Goal: Task Accomplishment & Management: Manage account settings

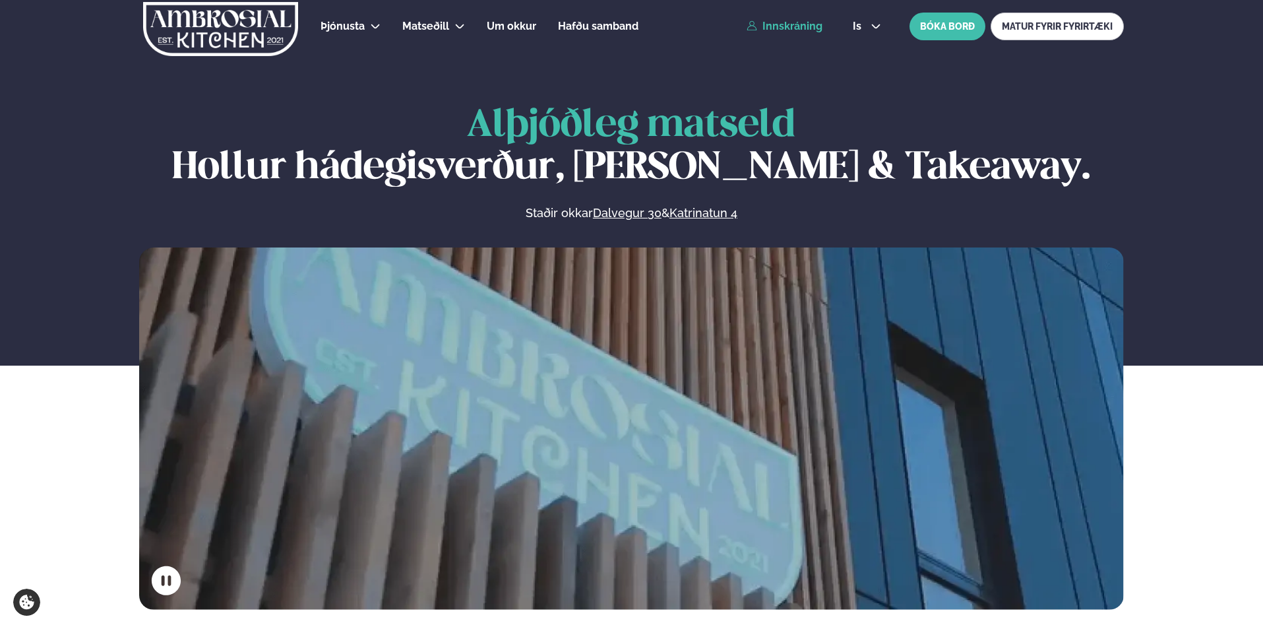
click at [763, 22] on link "Innskráning" at bounding box center [785, 26] width 76 height 12
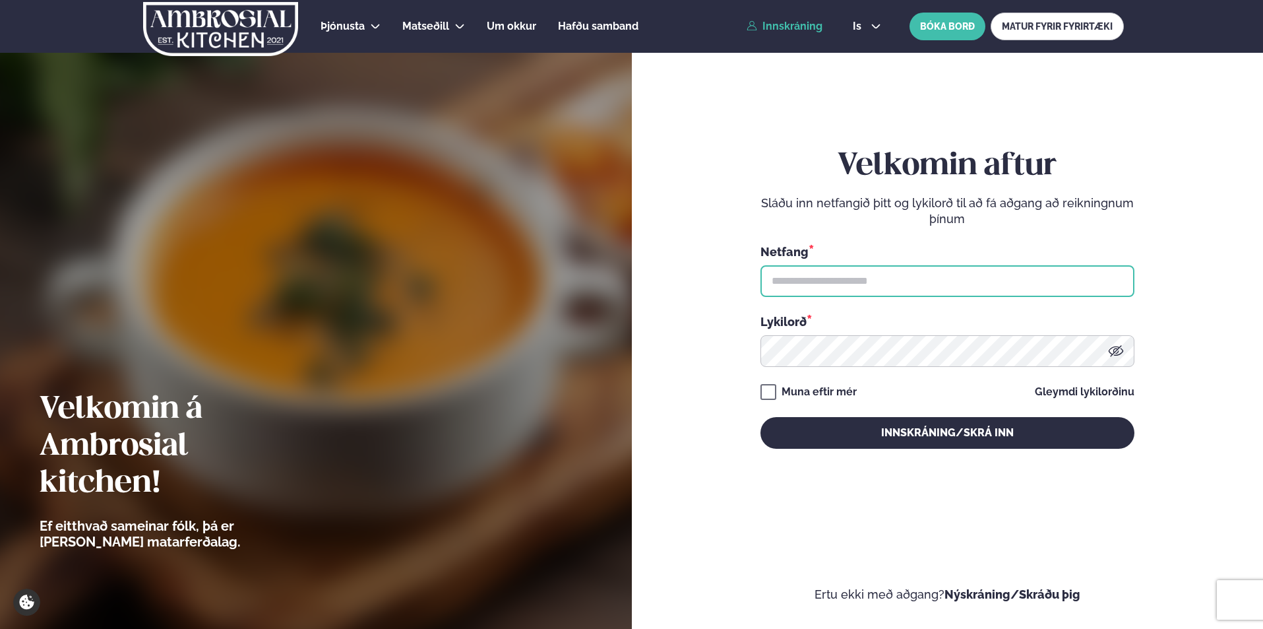
type input "**********"
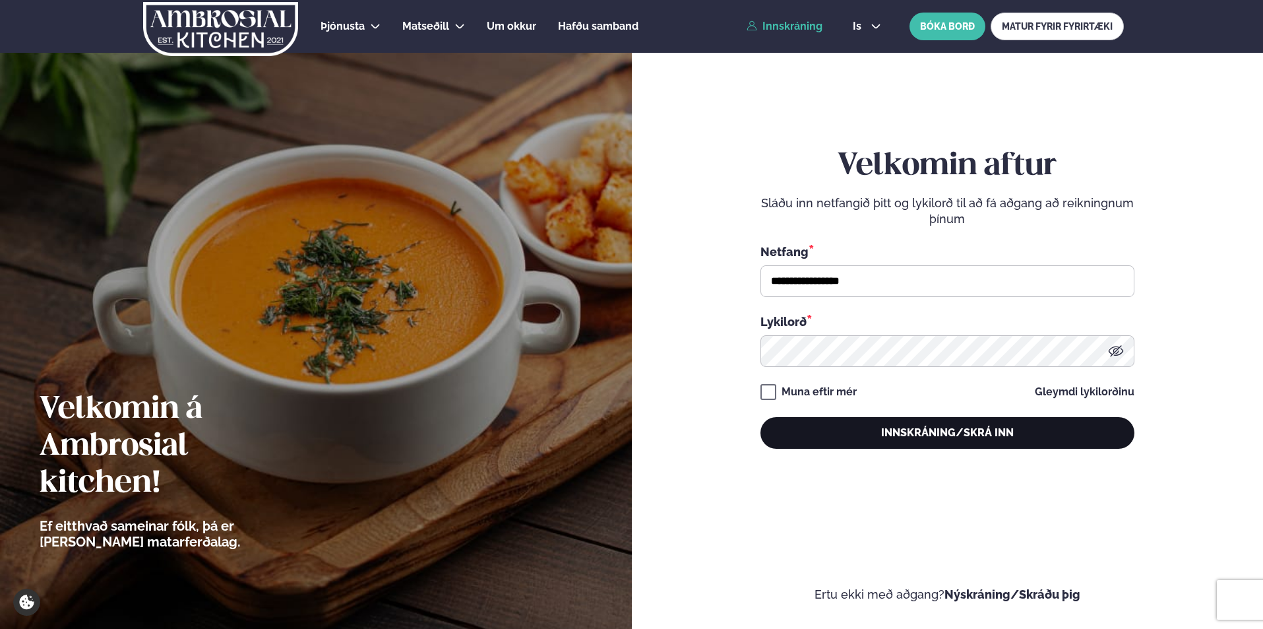
click at [837, 426] on button "Innskráning/Skrá inn" at bounding box center [948, 433] width 374 height 32
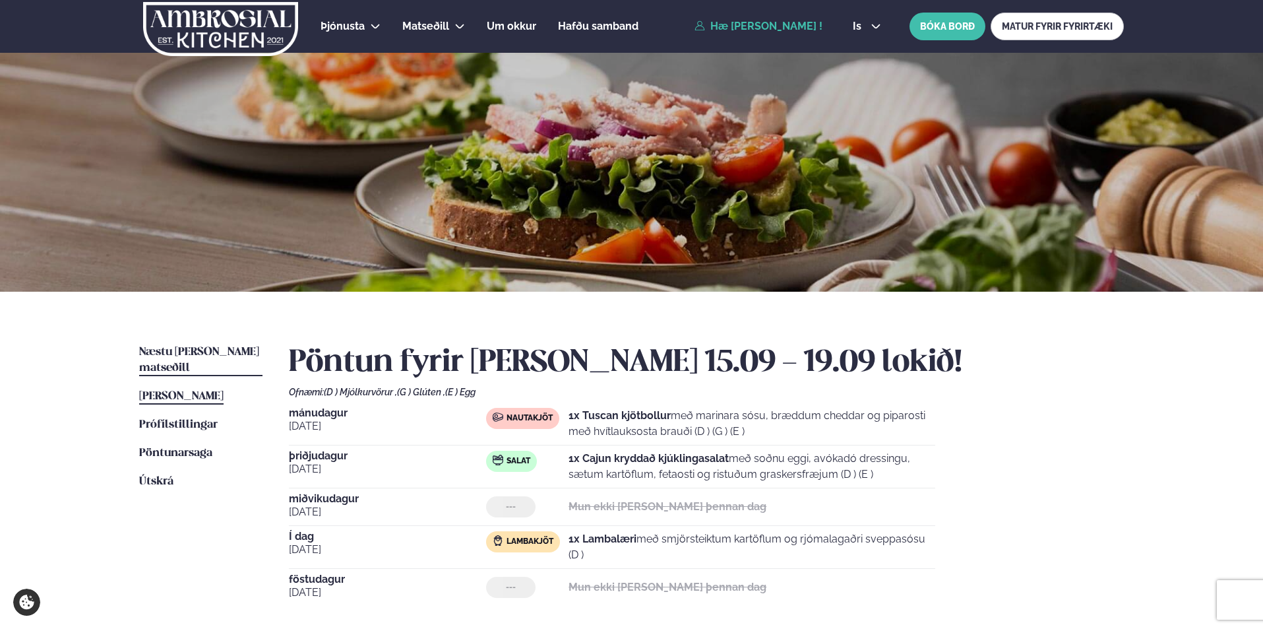
click at [222, 356] on span "Næstu [PERSON_NAME] matseðill" at bounding box center [199, 359] width 120 height 27
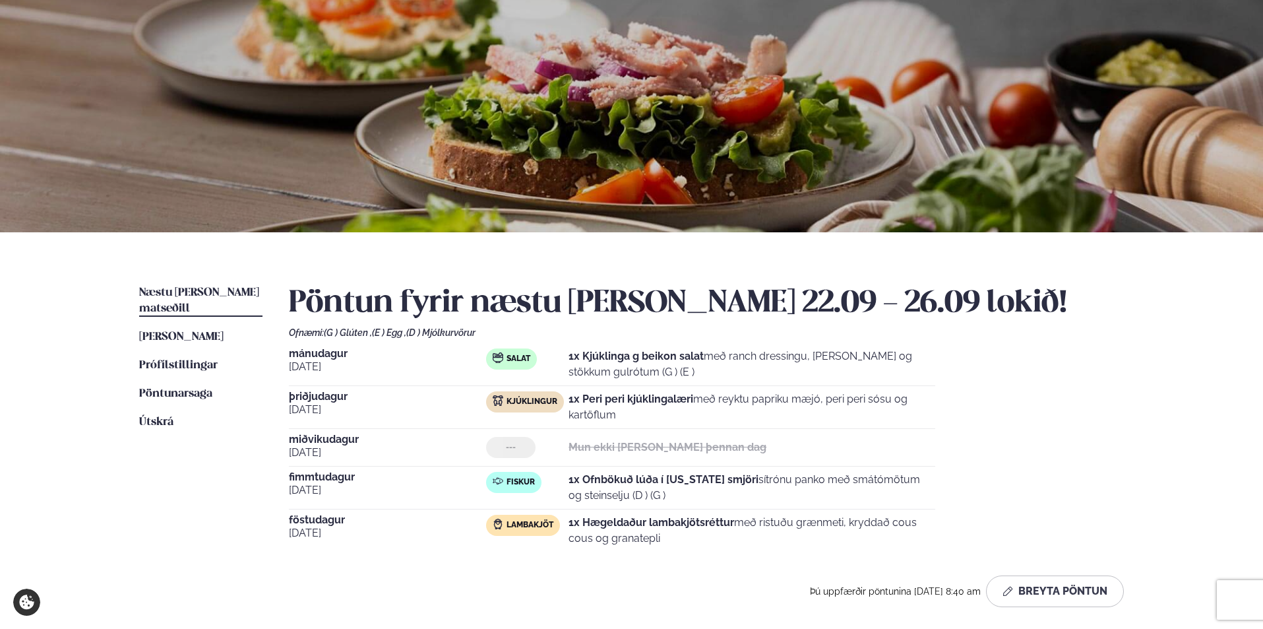
scroll to position [81, 0]
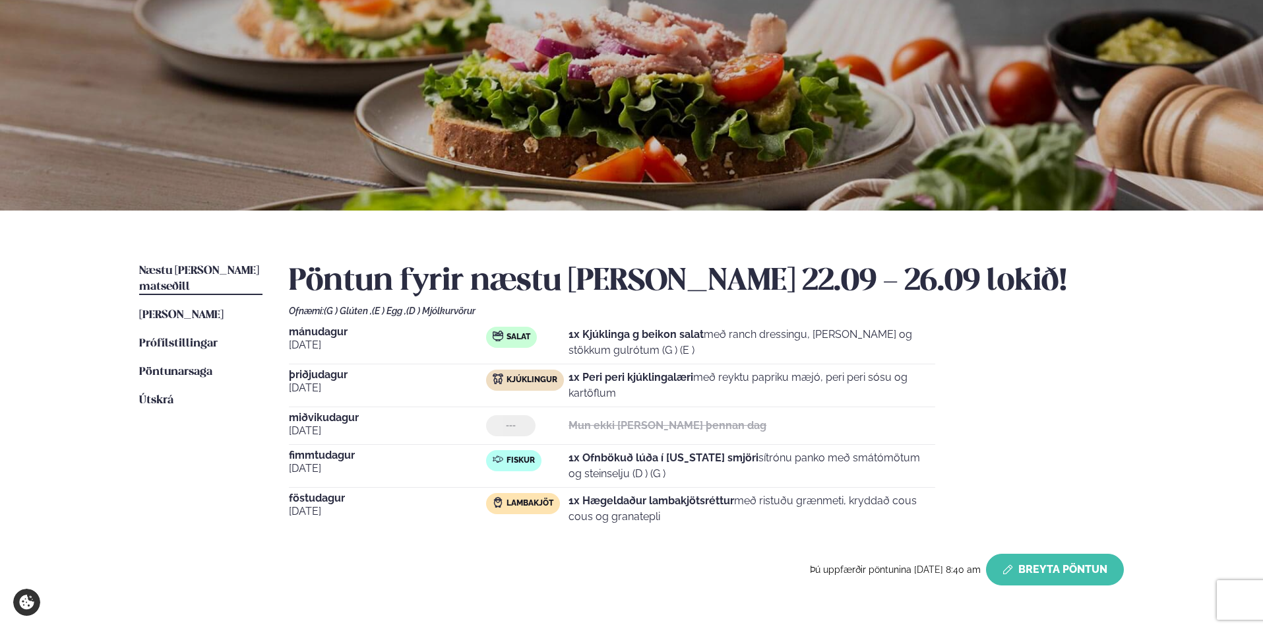
click at [1064, 567] on button "Breyta Pöntun" at bounding box center [1055, 570] width 138 height 32
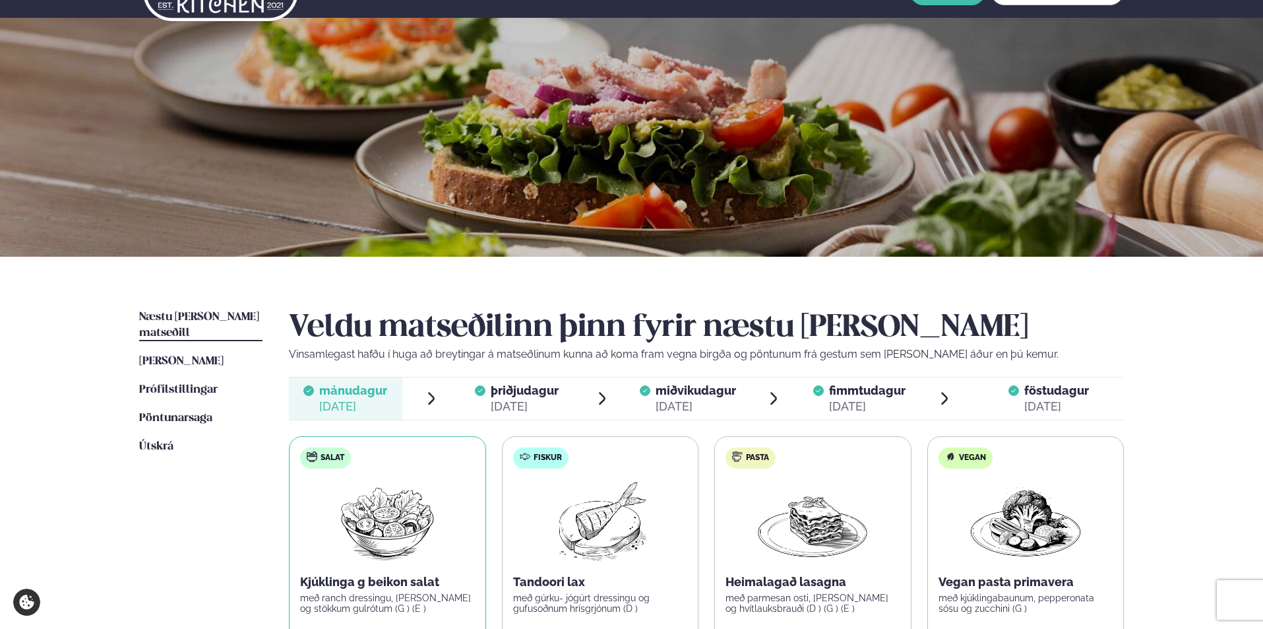
scroll to position [15, 0]
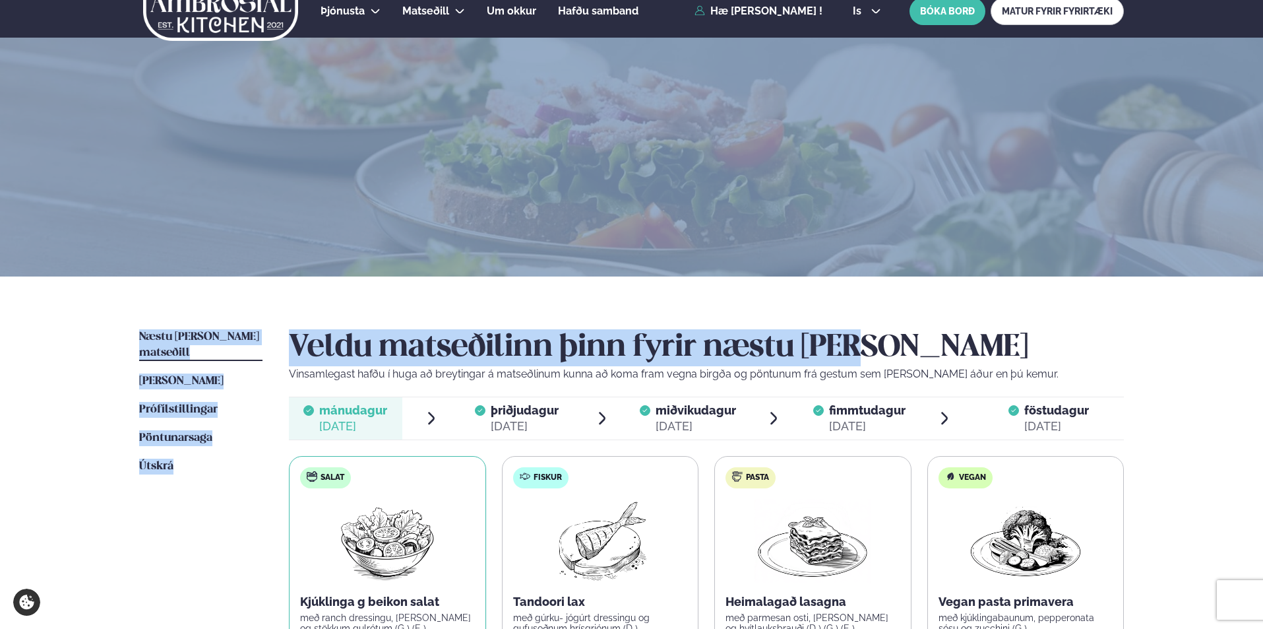
drag, startPoint x: 1263, startPoint y: 236, endPoint x: 1258, endPoint y: 302, distance: 66.1
click at [1258, 302] on div "Þjónusta Hádegismatur fyrir fyrirtæki Fyrirtækja veitingar Einkapartý Matseðill…" at bounding box center [631, 544] width 1263 height 1118
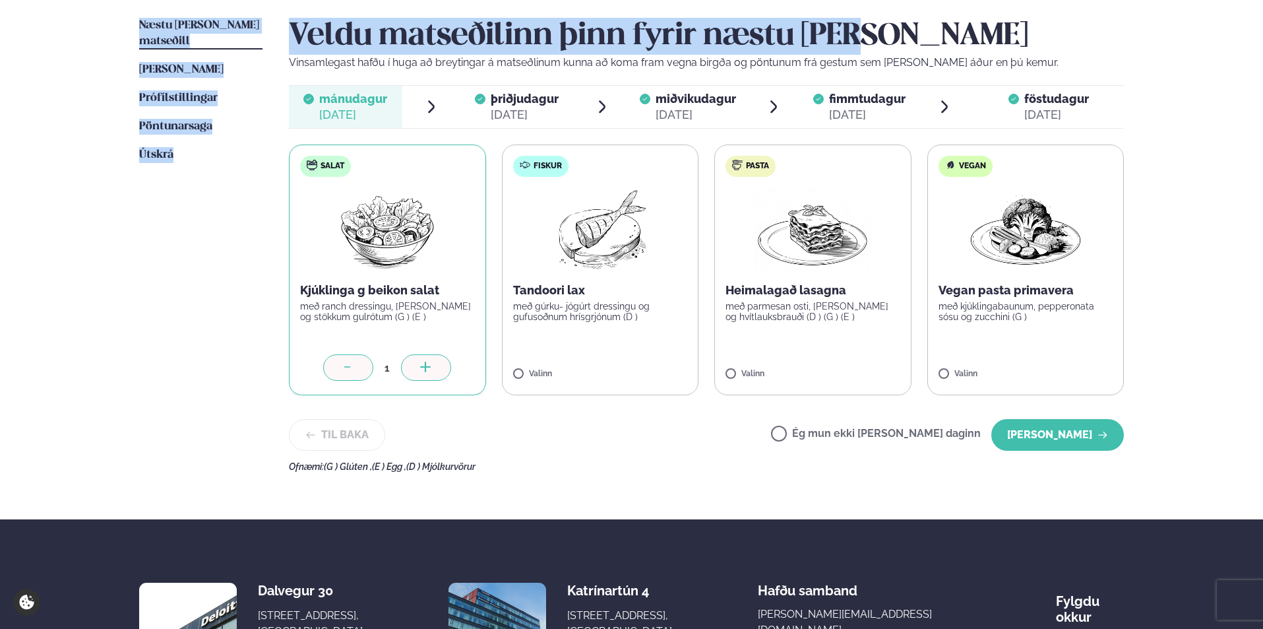
scroll to position [322, 0]
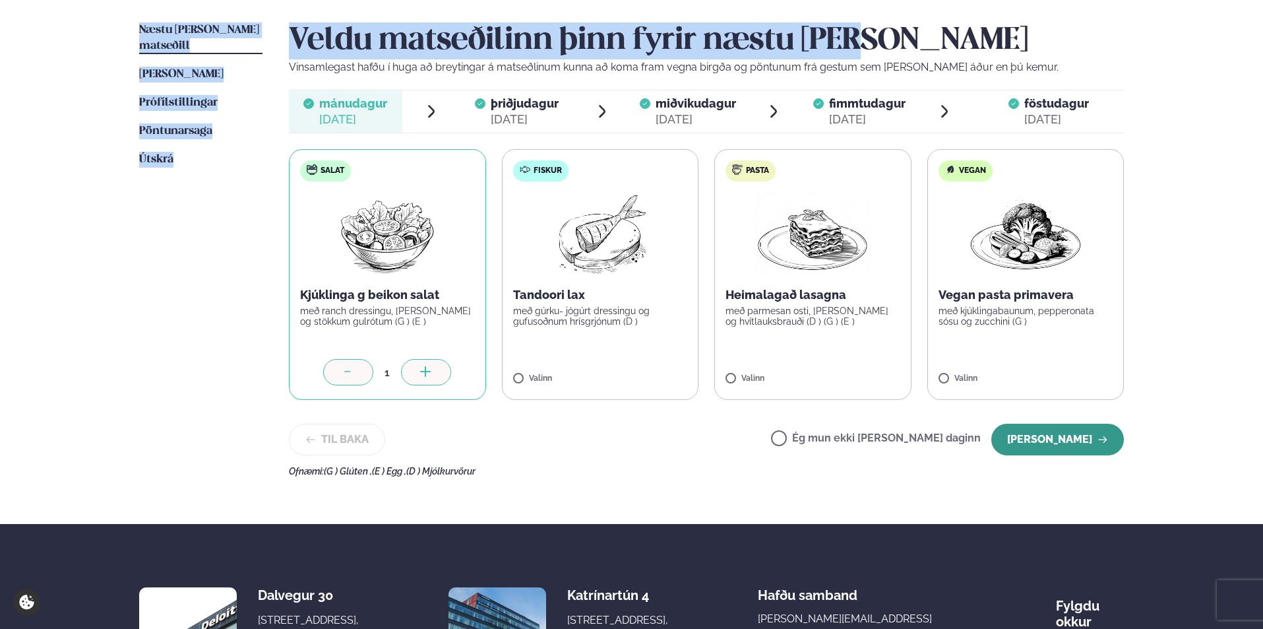
click at [1094, 442] on button "[PERSON_NAME]" at bounding box center [1058, 440] width 133 height 32
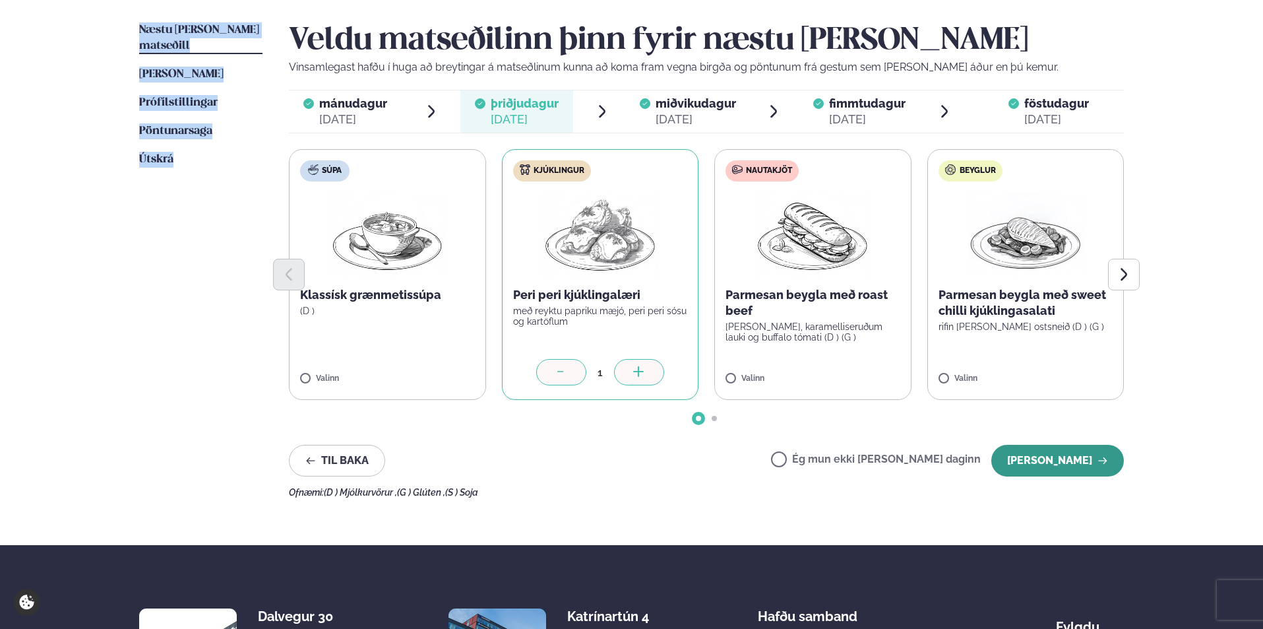
click at [1072, 459] on button "[PERSON_NAME]" at bounding box center [1058, 461] width 133 height 32
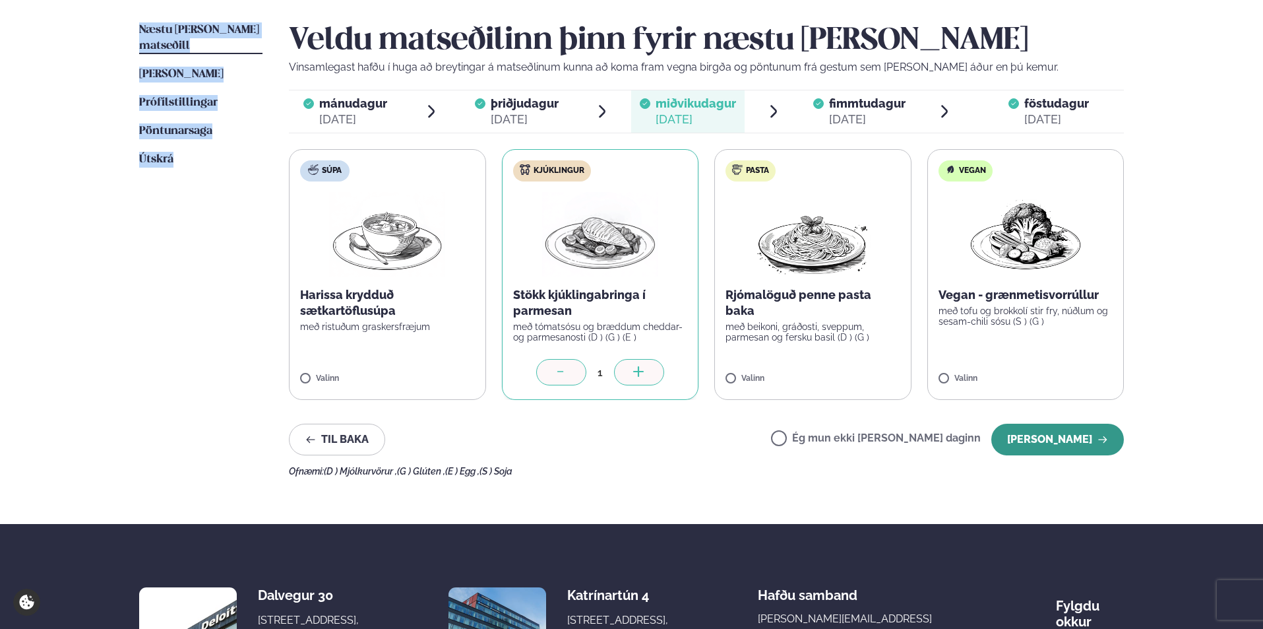
click at [1073, 449] on button "[PERSON_NAME]" at bounding box center [1058, 440] width 133 height 32
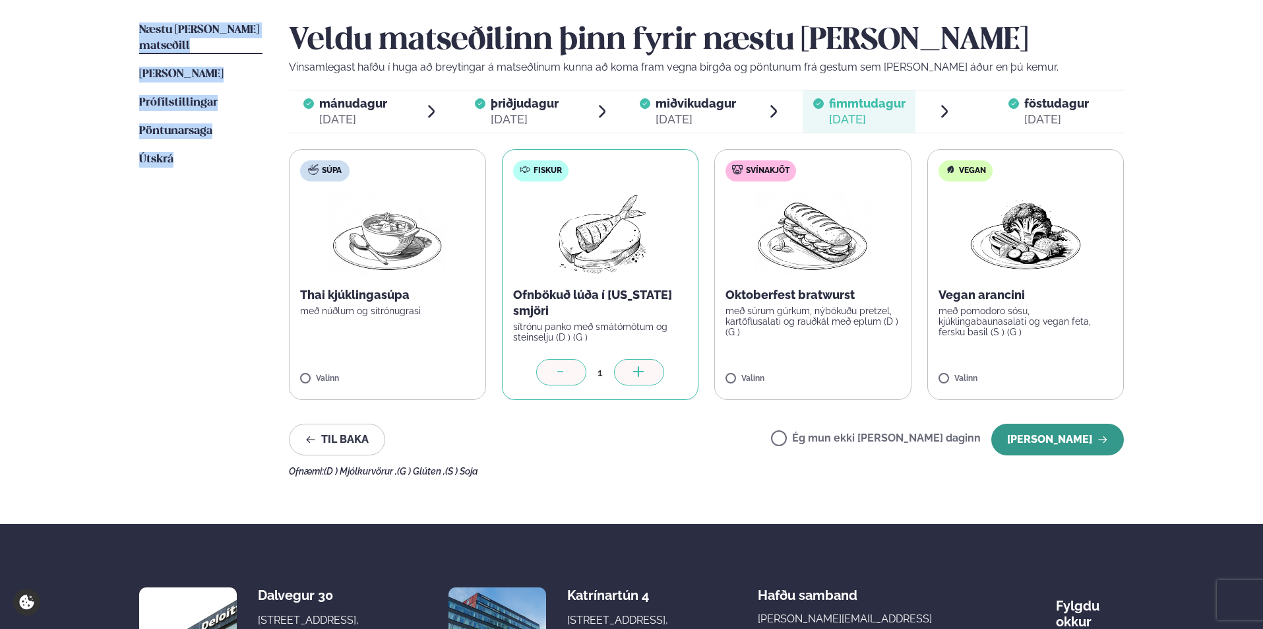
click at [1073, 446] on button "[PERSON_NAME]" at bounding box center [1058, 440] width 133 height 32
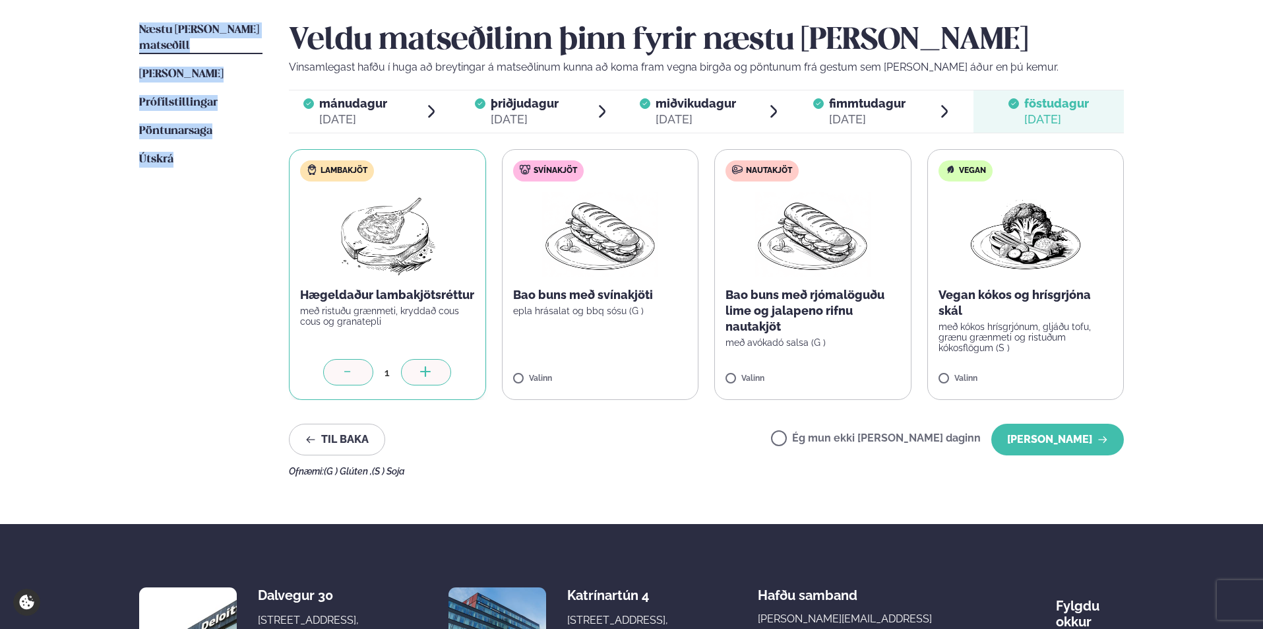
click at [1073, 446] on button "[PERSON_NAME]" at bounding box center [1058, 440] width 133 height 32
